Goal: Task Accomplishment & Management: Use online tool/utility

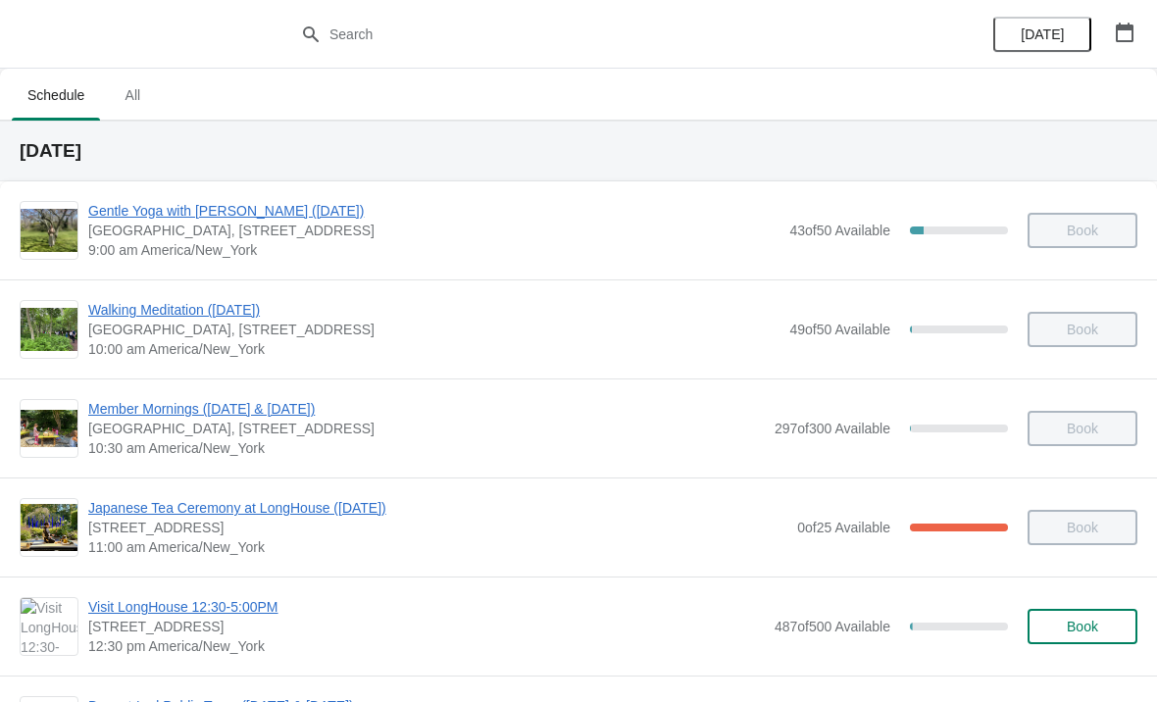
click at [266, 515] on span "Japanese Tea Ceremony at LongHouse ([DATE])" at bounding box center [437, 508] width 699 height 20
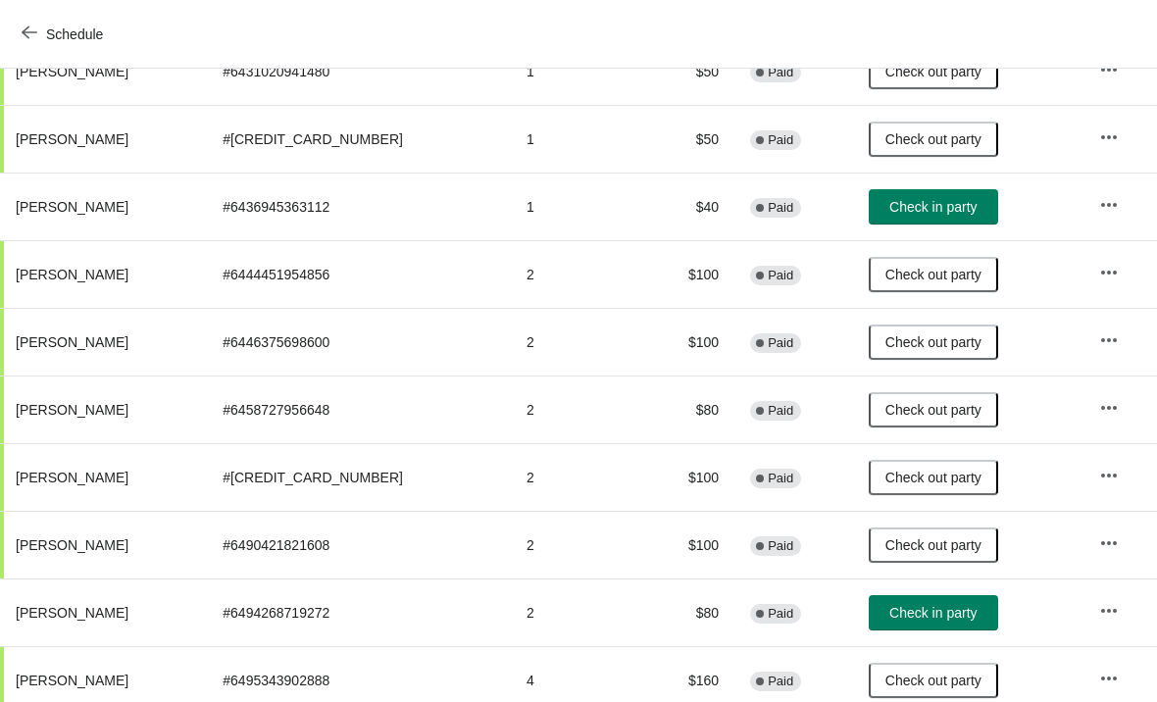
scroll to position [345, 0]
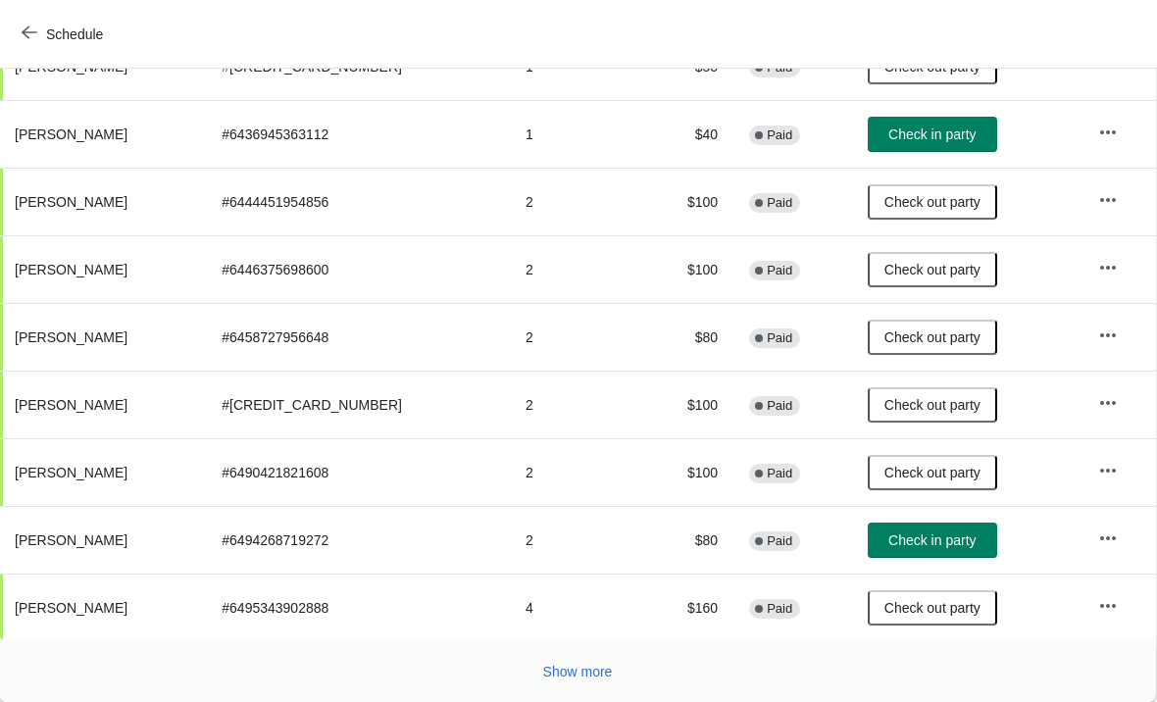
click at [562, 676] on span "Show more" at bounding box center [578, 672] width 70 height 16
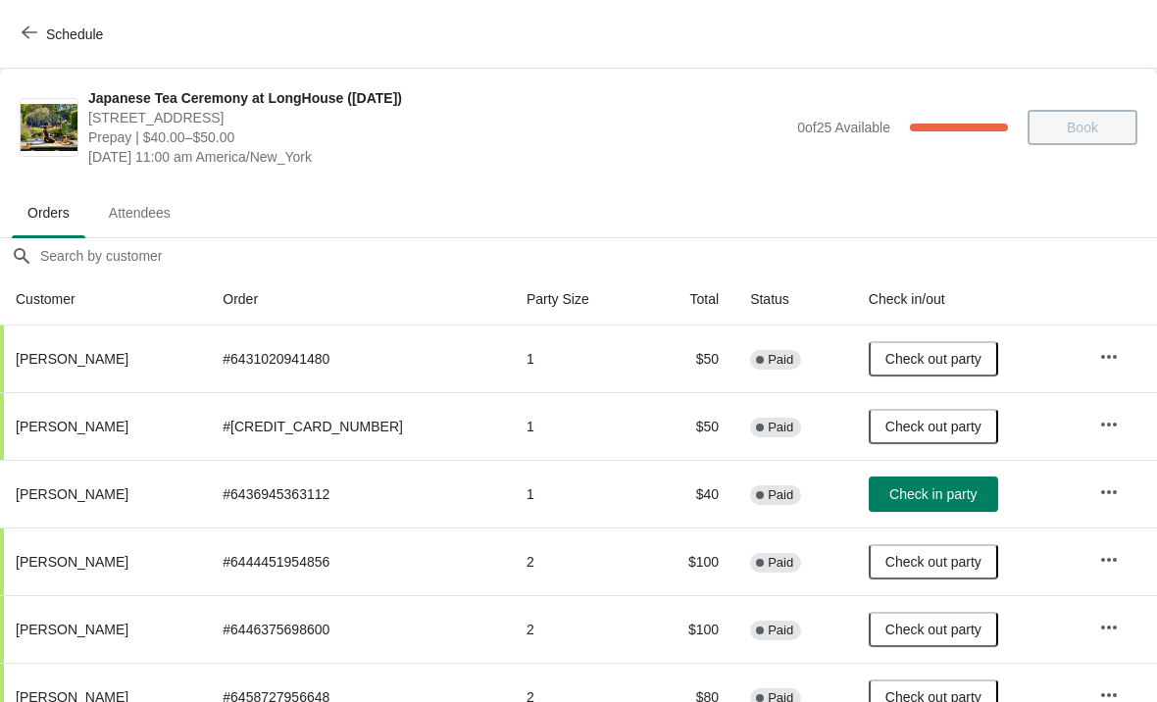
scroll to position [-2, 0]
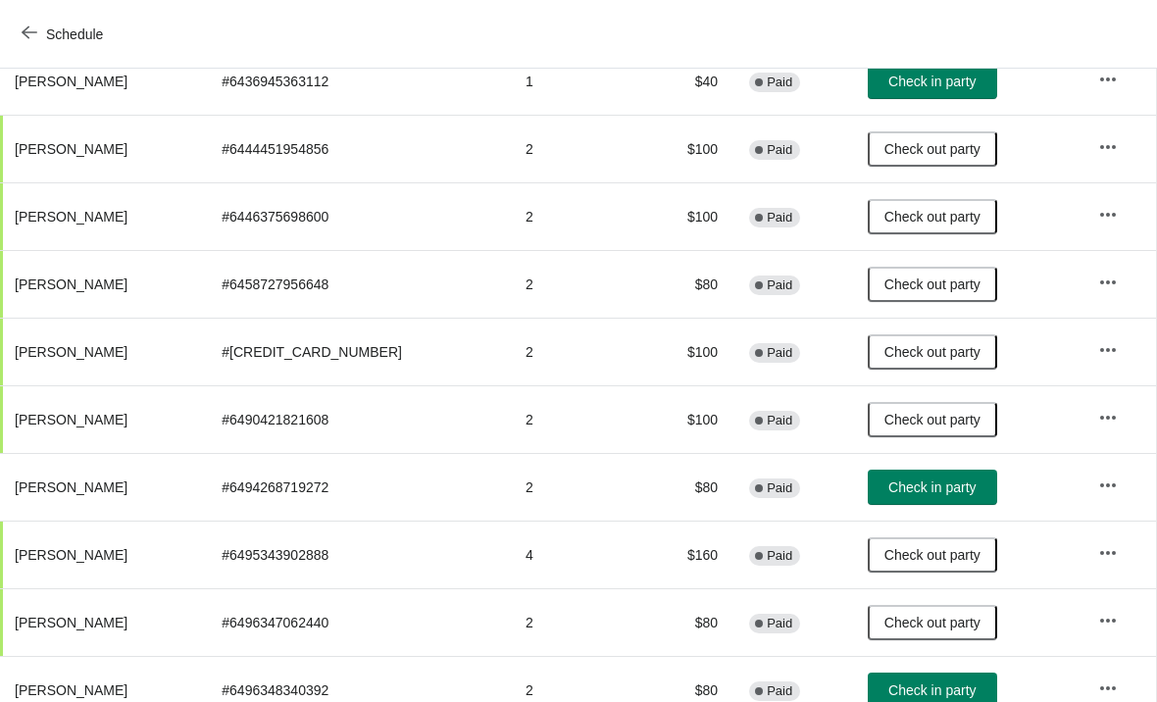
click at [14, 37] on button "Schedule" at bounding box center [64, 34] width 109 height 35
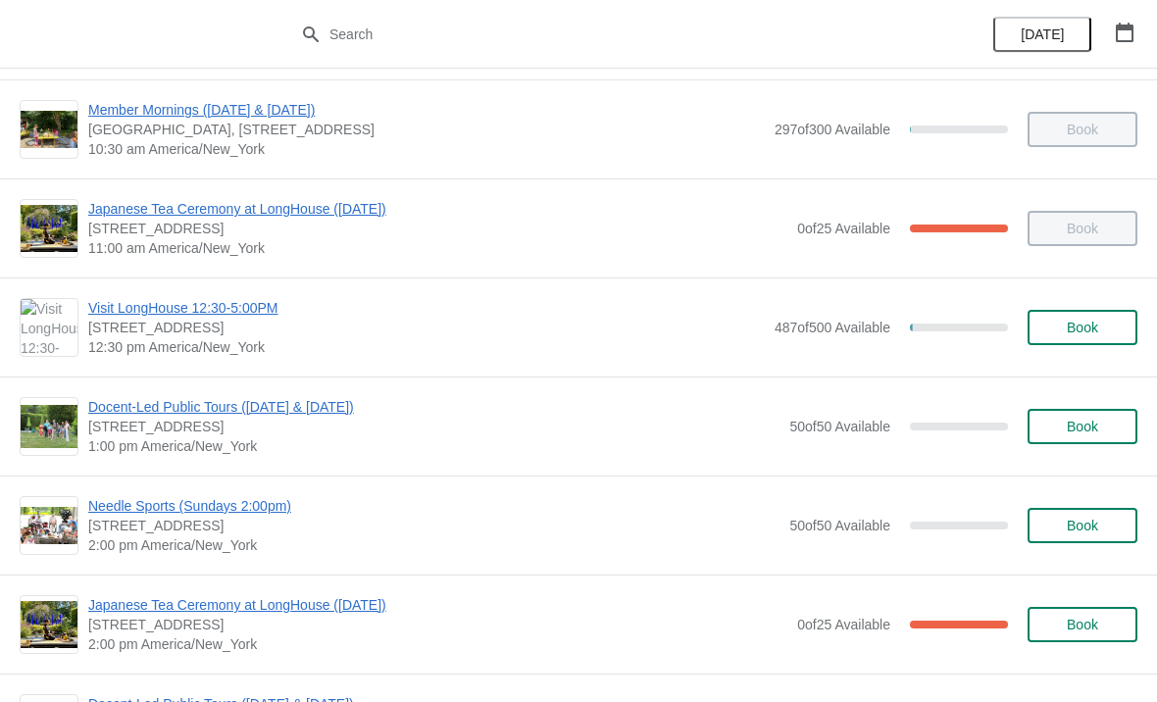
scroll to position [302, 0]
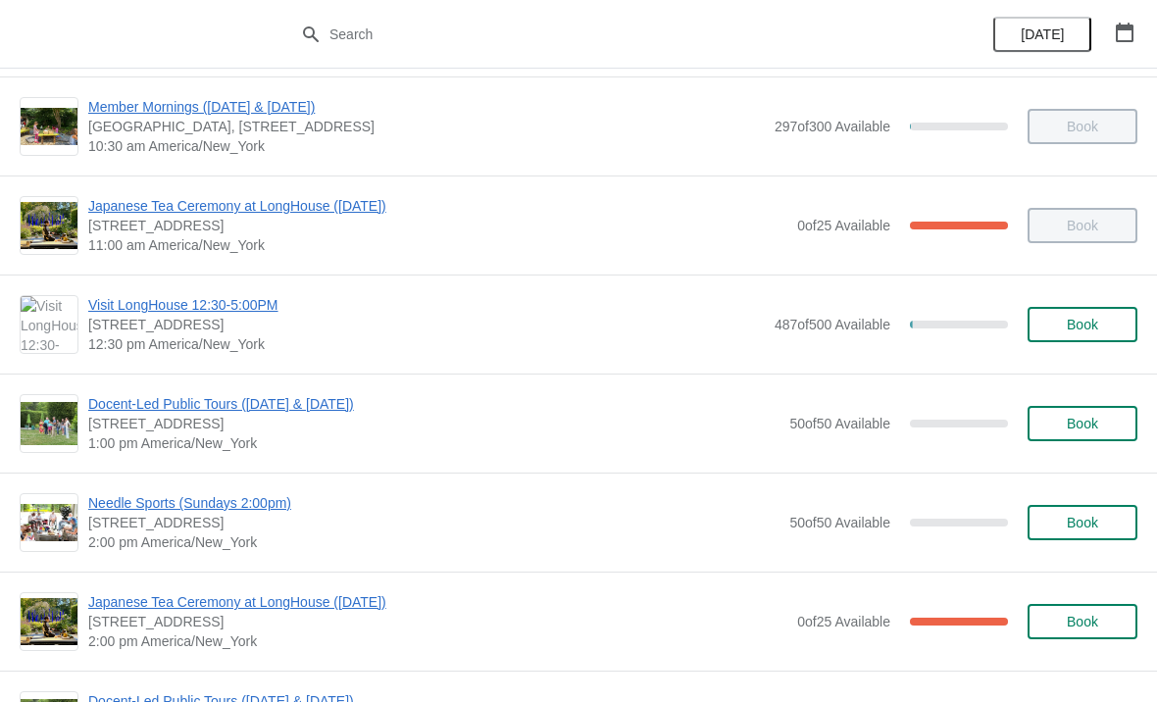
click at [171, 610] on span "Japanese Tea Ceremony at LongHouse ([DATE])" at bounding box center [437, 602] width 699 height 20
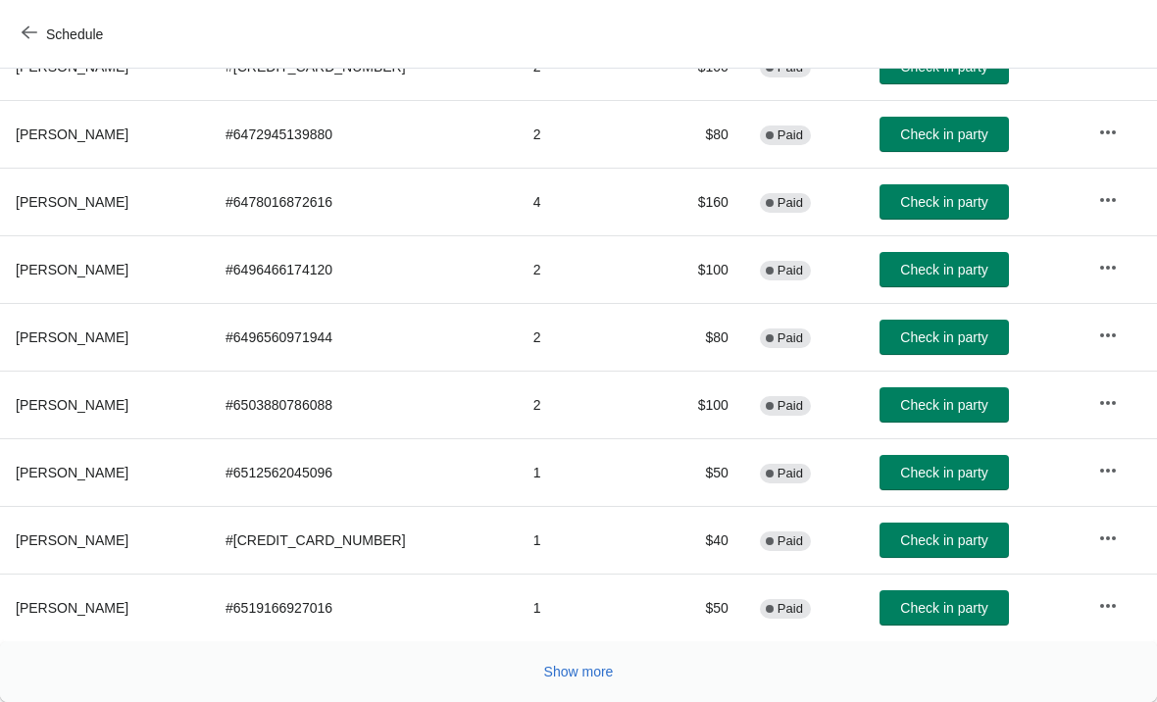
scroll to position [360, 0]
click at [565, 668] on span "Show more" at bounding box center [579, 672] width 70 height 16
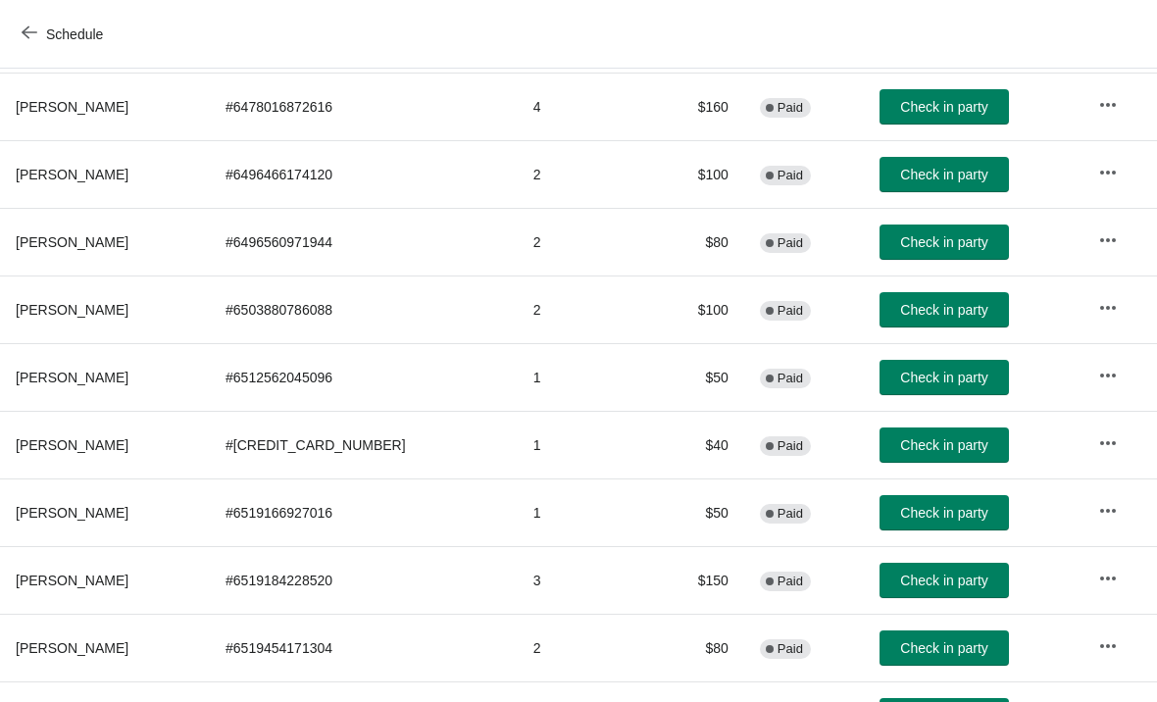
scroll to position [453, 1]
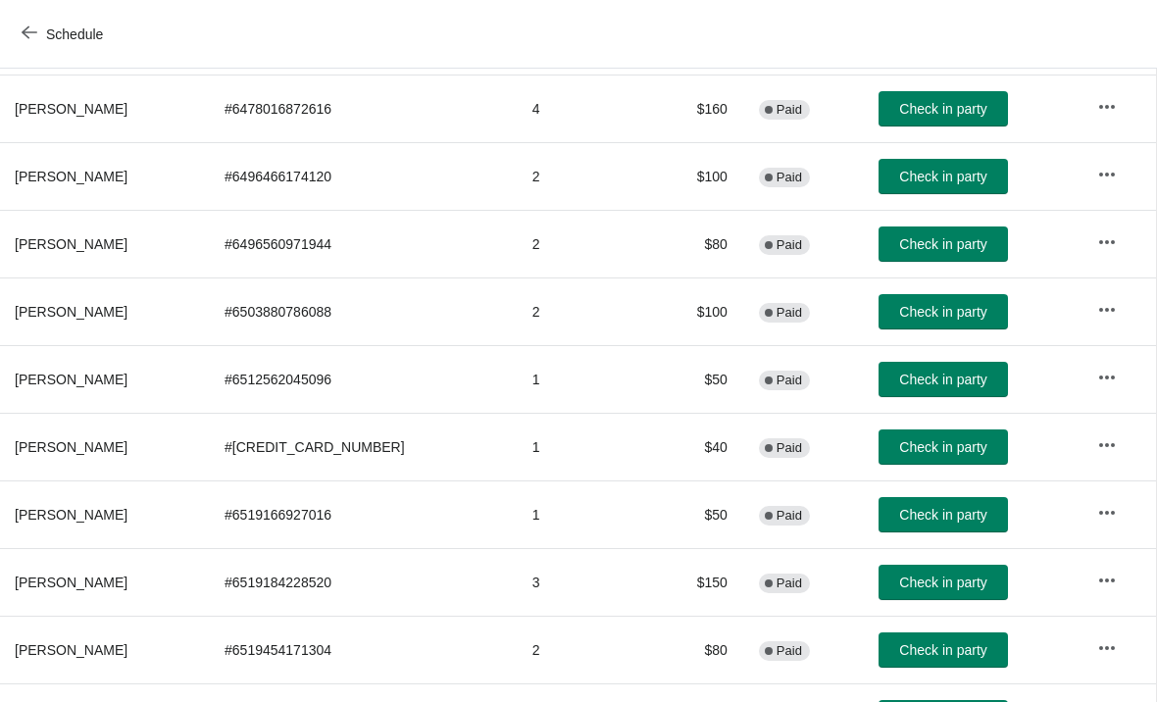
click at [933, 320] on span "Check in party" at bounding box center [942, 312] width 87 height 16
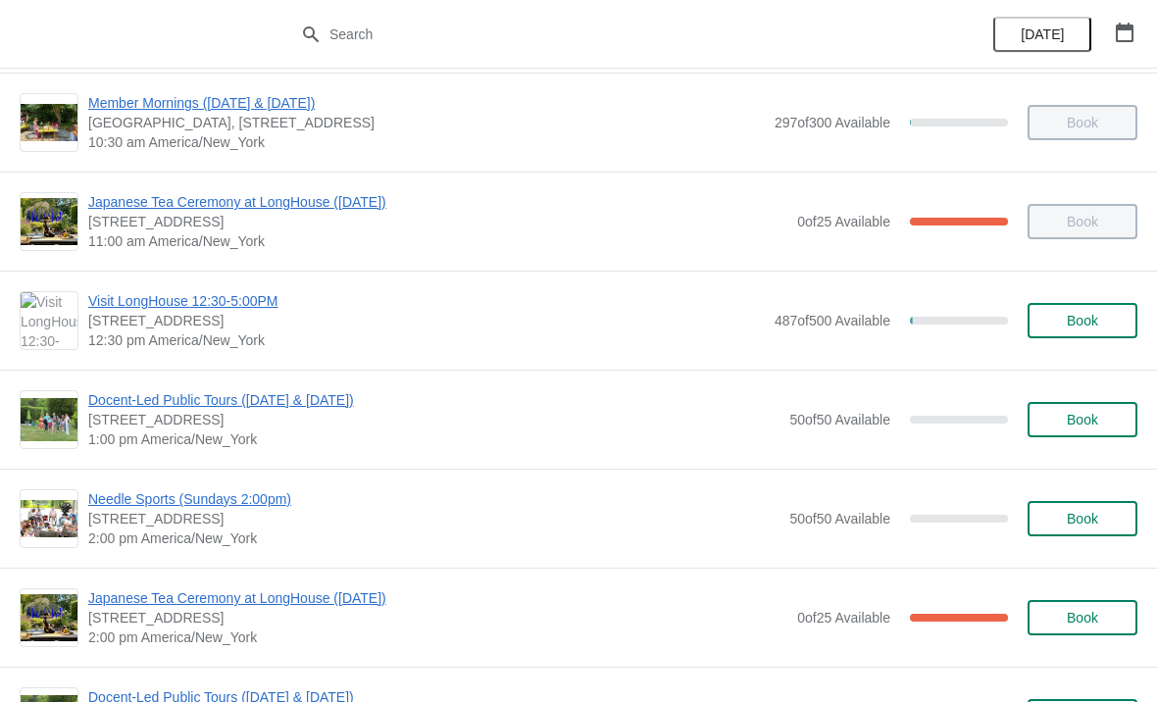
scroll to position [334, 0]
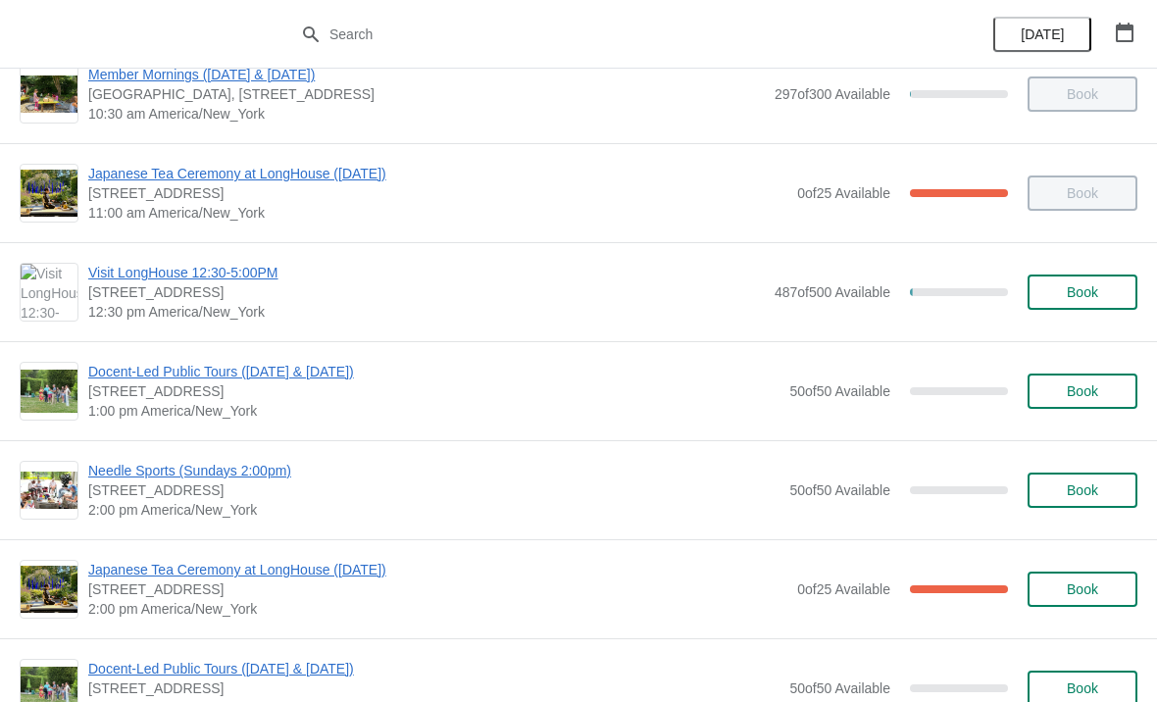
click at [202, 563] on span "Japanese Tea Ceremony at LongHouse ([DATE])" at bounding box center [437, 570] width 699 height 20
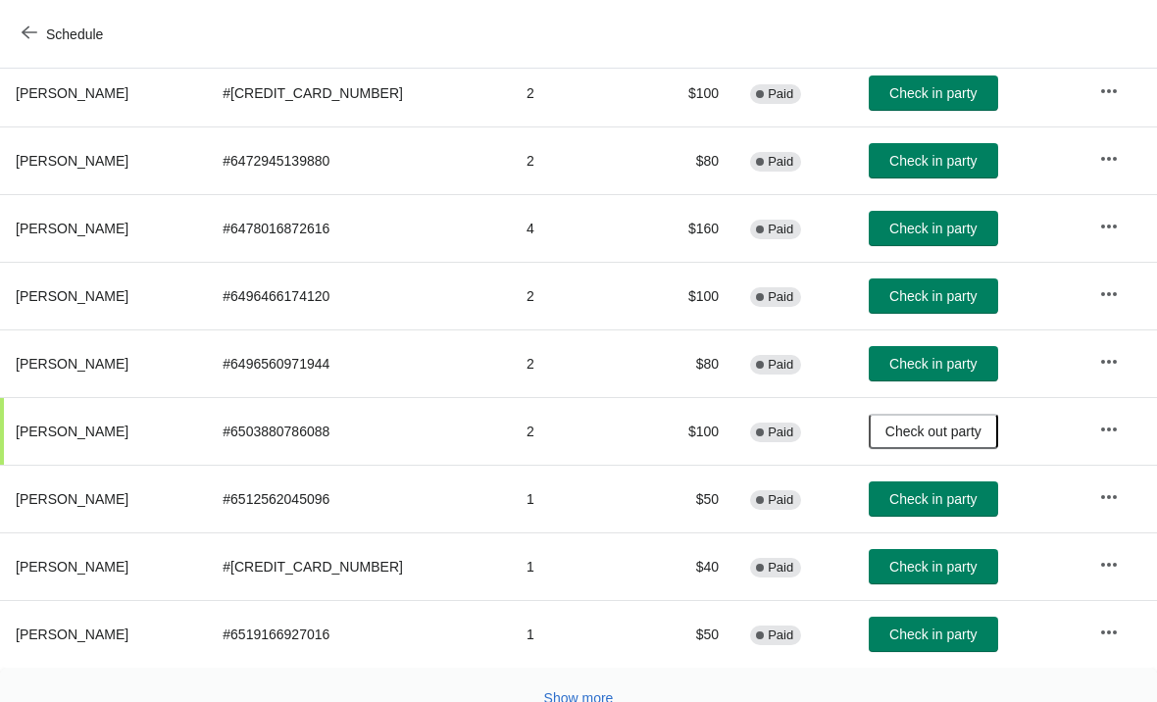
scroll to position [342, 0]
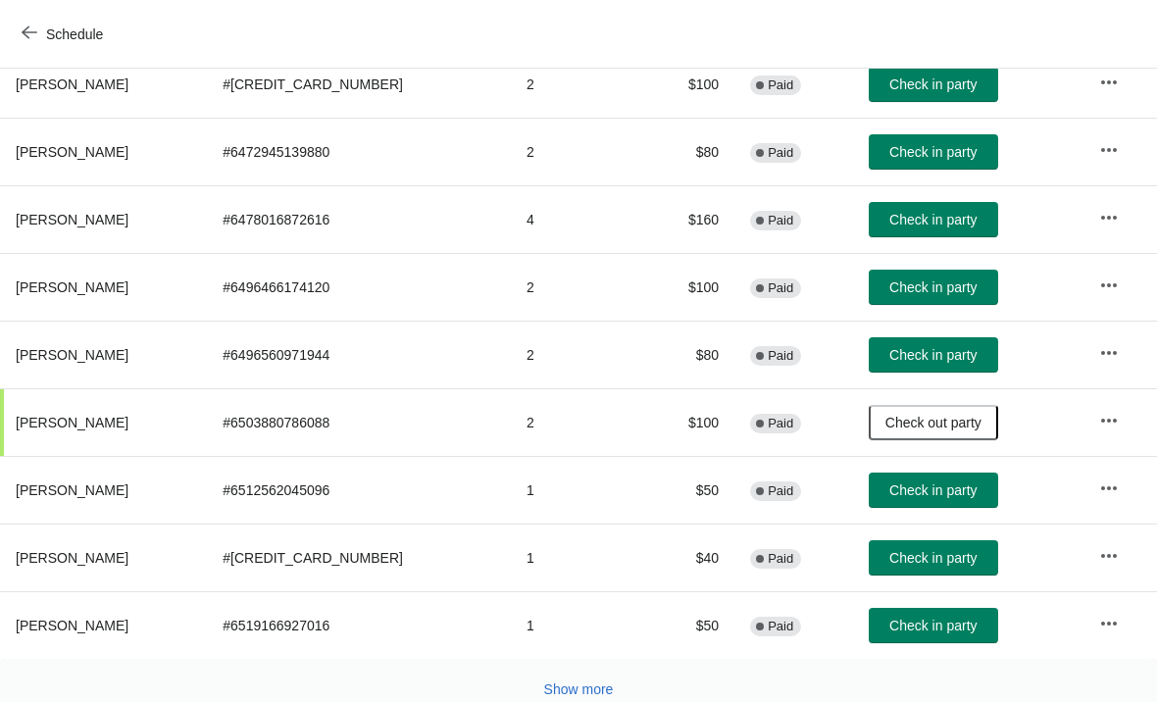
click at [962, 301] on button "Check in party" at bounding box center [932, 287] width 129 height 35
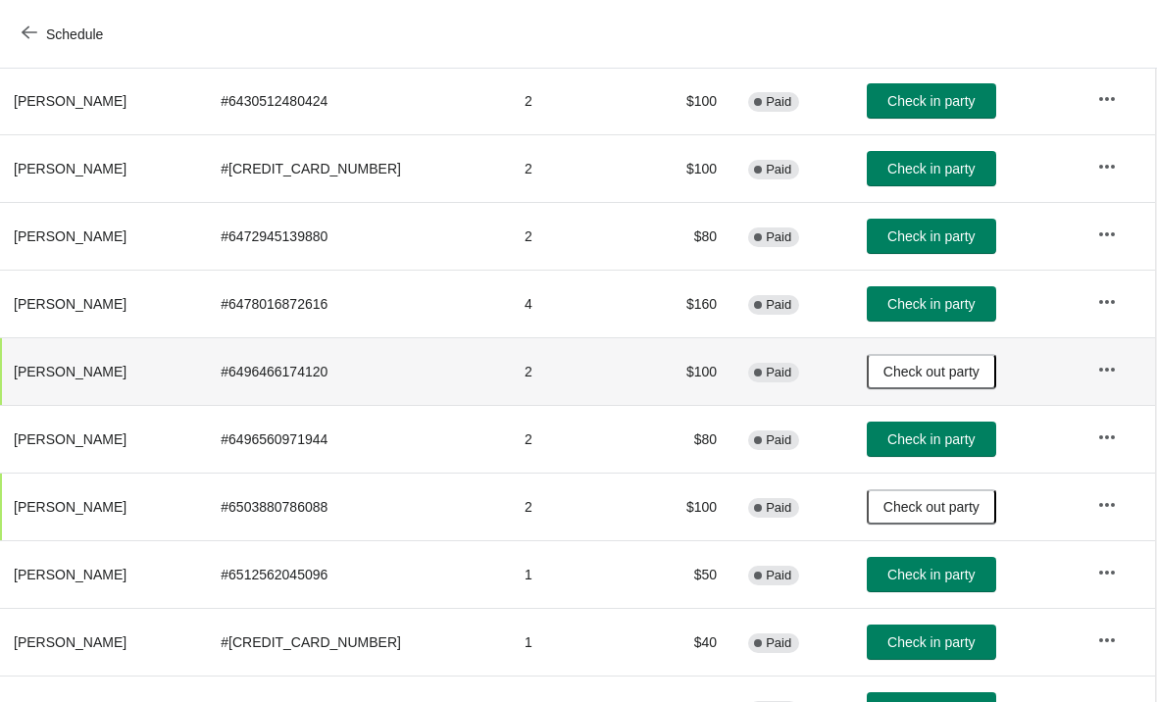
scroll to position [258, 1]
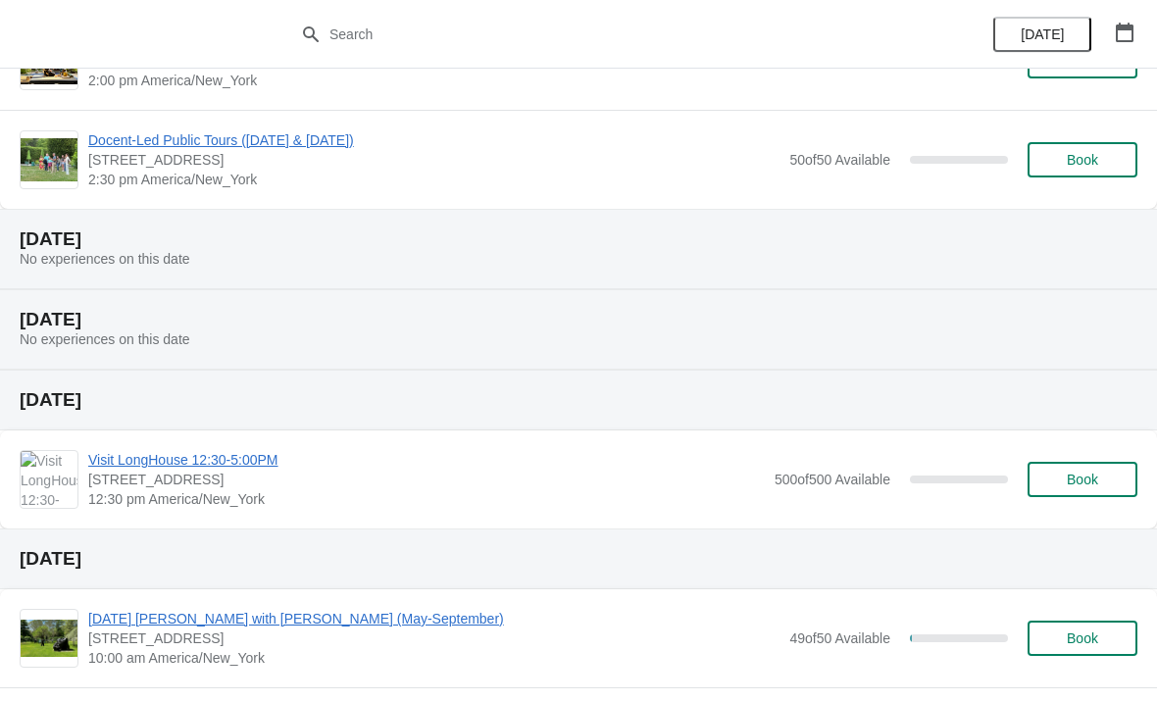
scroll to position [698, 0]
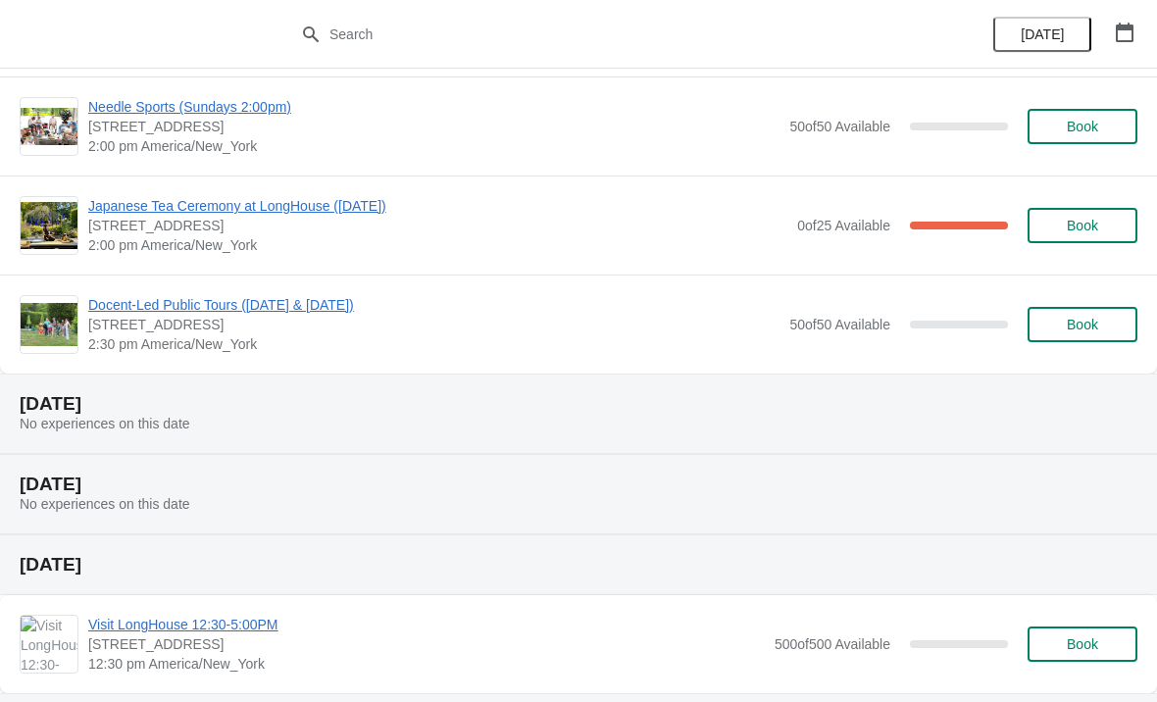
click at [196, 227] on span "[STREET_ADDRESS]" at bounding box center [437, 226] width 699 height 20
click at [193, 228] on span "[STREET_ADDRESS]" at bounding box center [437, 226] width 699 height 20
click at [199, 199] on span "Japanese Tea Ceremony at LongHouse ([DATE])" at bounding box center [437, 206] width 699 height 20
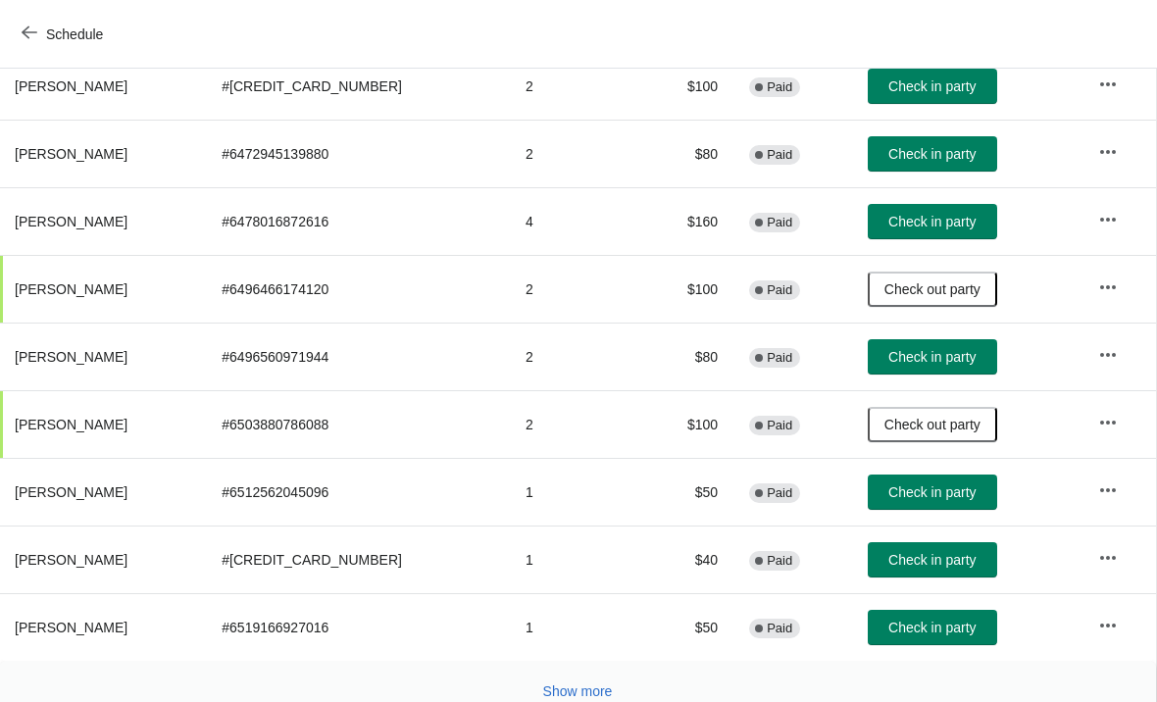
scroll to position [371, 5]
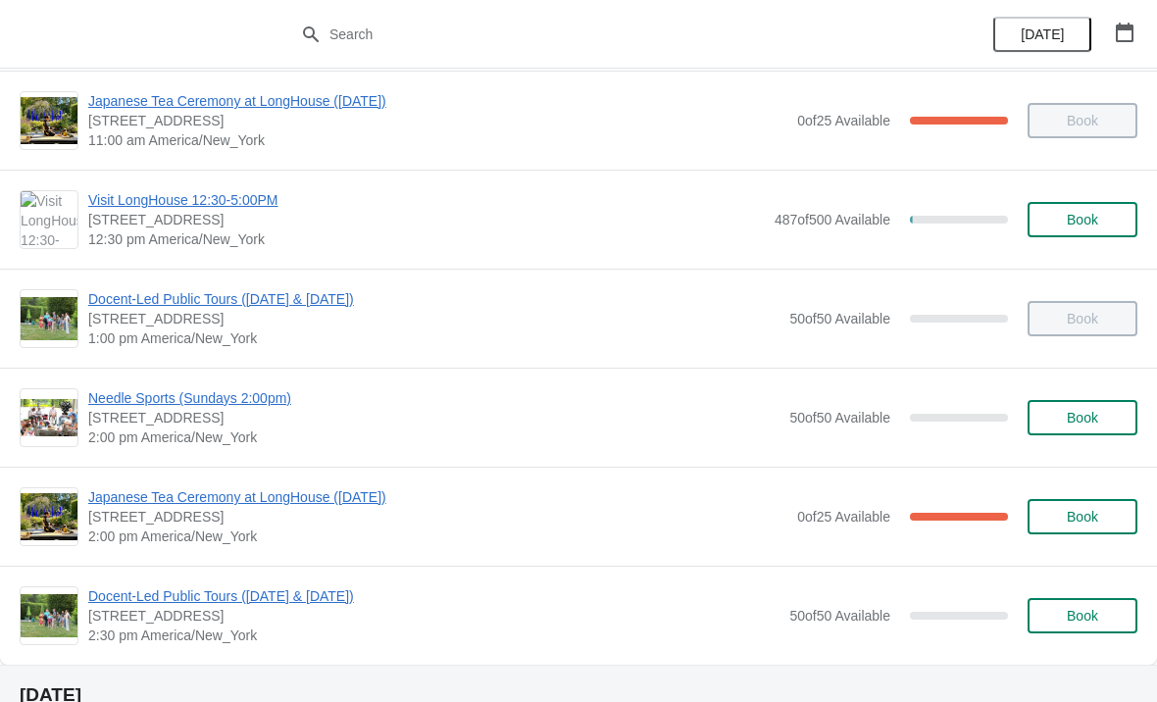
scroll to position [433, 0]
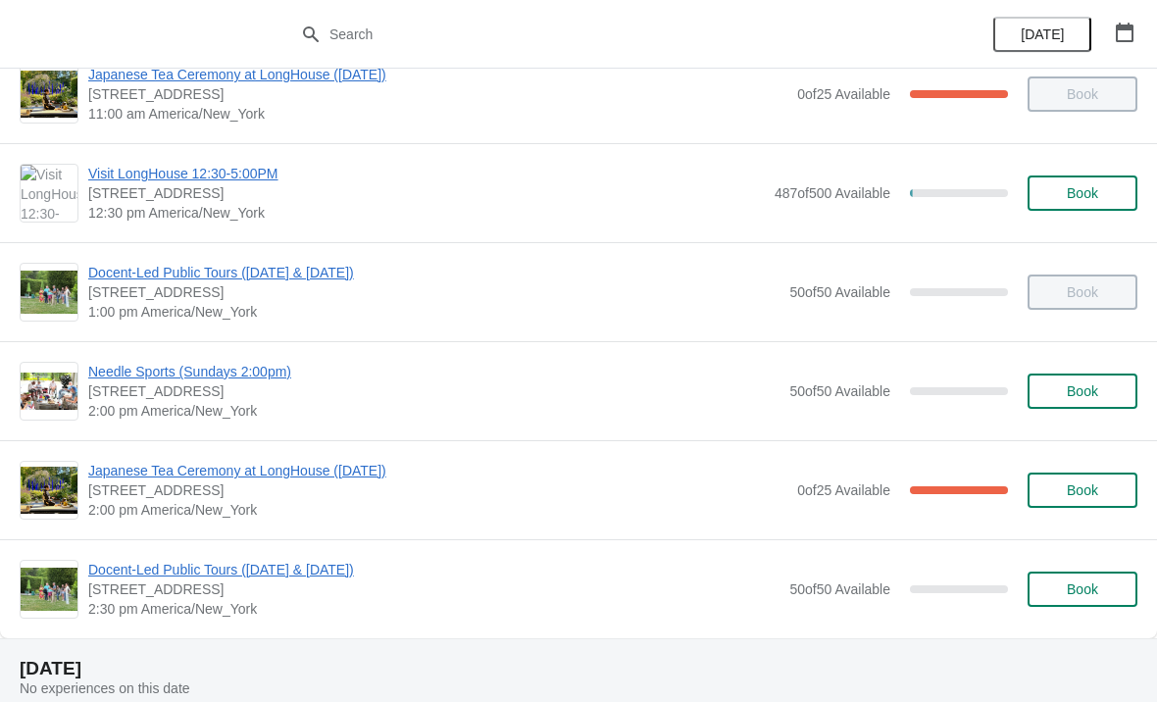
click at [344, 468] on span "Japanese Tea Ceremony at LongHouse ([DATE])" at bounding box center [437, 471] width 699 height 20
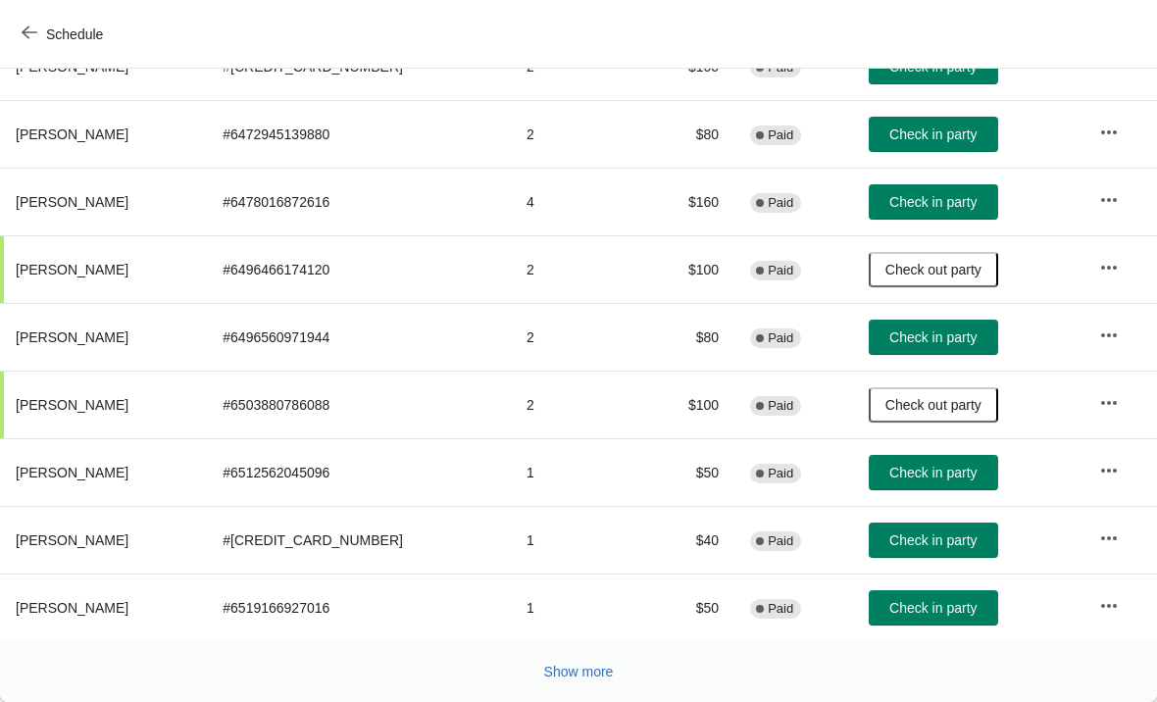
scroll to position [360, 0]
click at [912, 613] on span "Check in party" at bounding box center [932, 608] width 87 height 16
